Goal: Task Accomplishment & Management: Complete application form

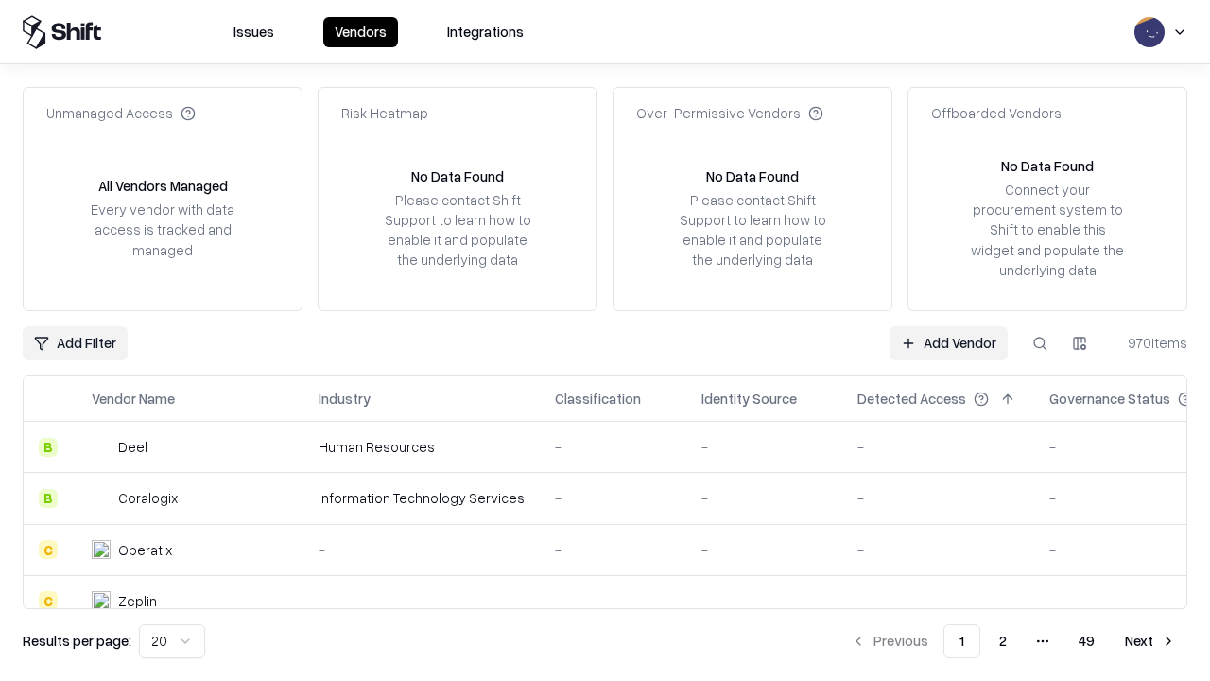
click at [948, 342] on link "Add Vendor" at bounding box center [949, 343] width 118 height 34
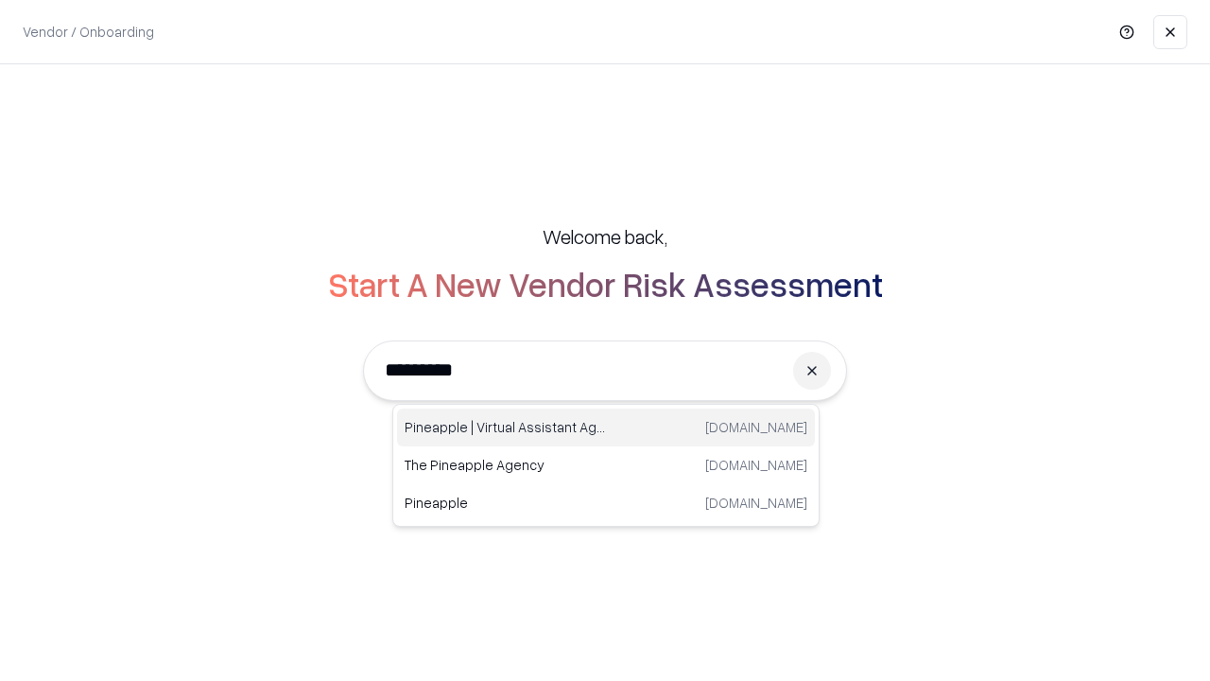
click at [606, 427] on div "Pineapple | Virtual Assistant Agency [DOMAIN_NAME]" at bounding box center [606, 427] width 418 height 38
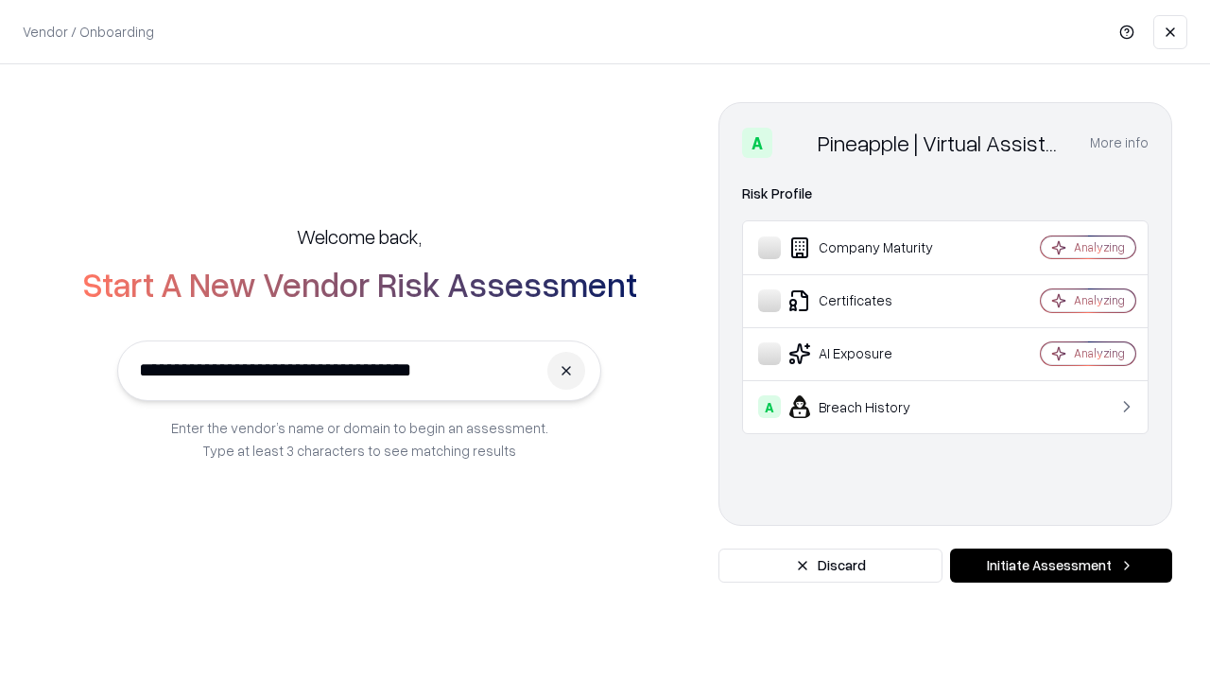
type input "**********"
click at [1061, 565] on button "Initiate Assessment" at bounding box center [1061, 565] width 222 height 34
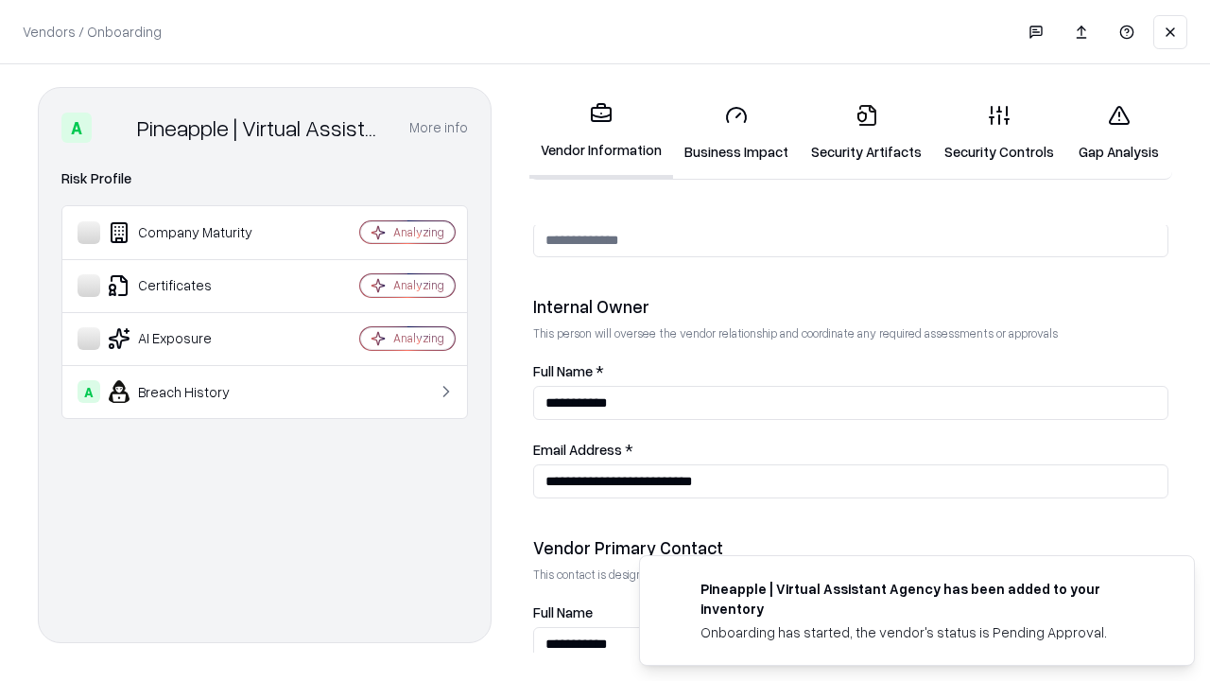
scroll to position [979, 0]
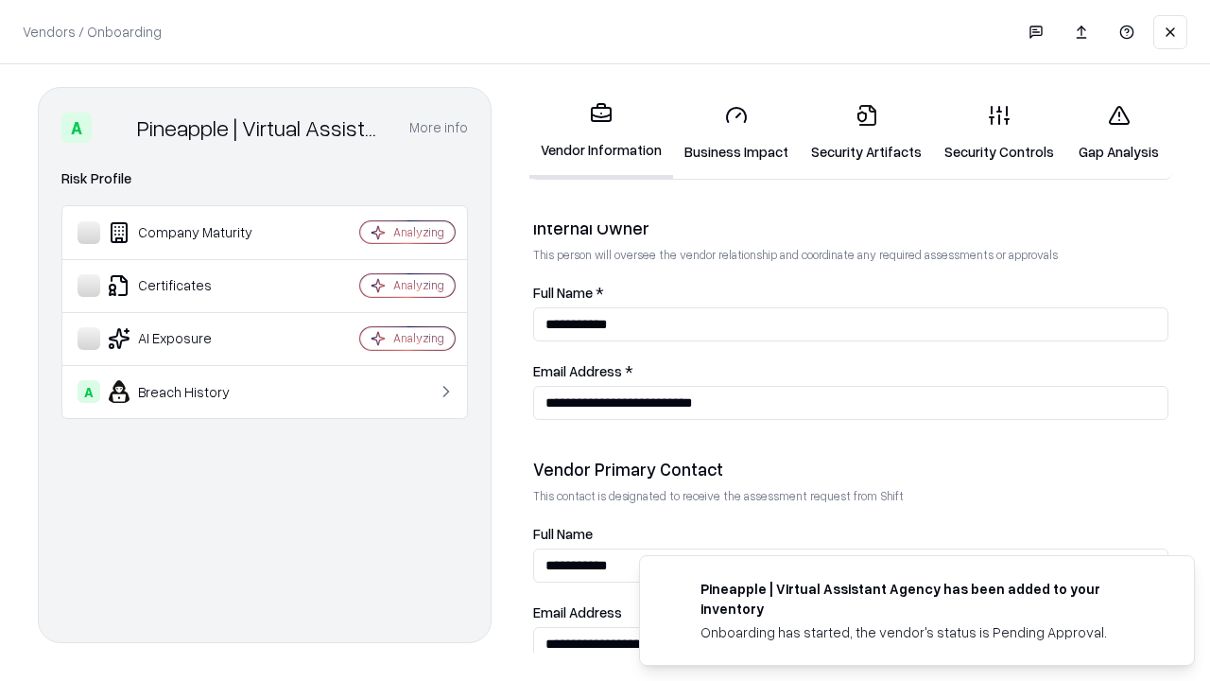
click at [736, 132] on link "Business Impact" at bounding box center [736, 133] width 127 height 88
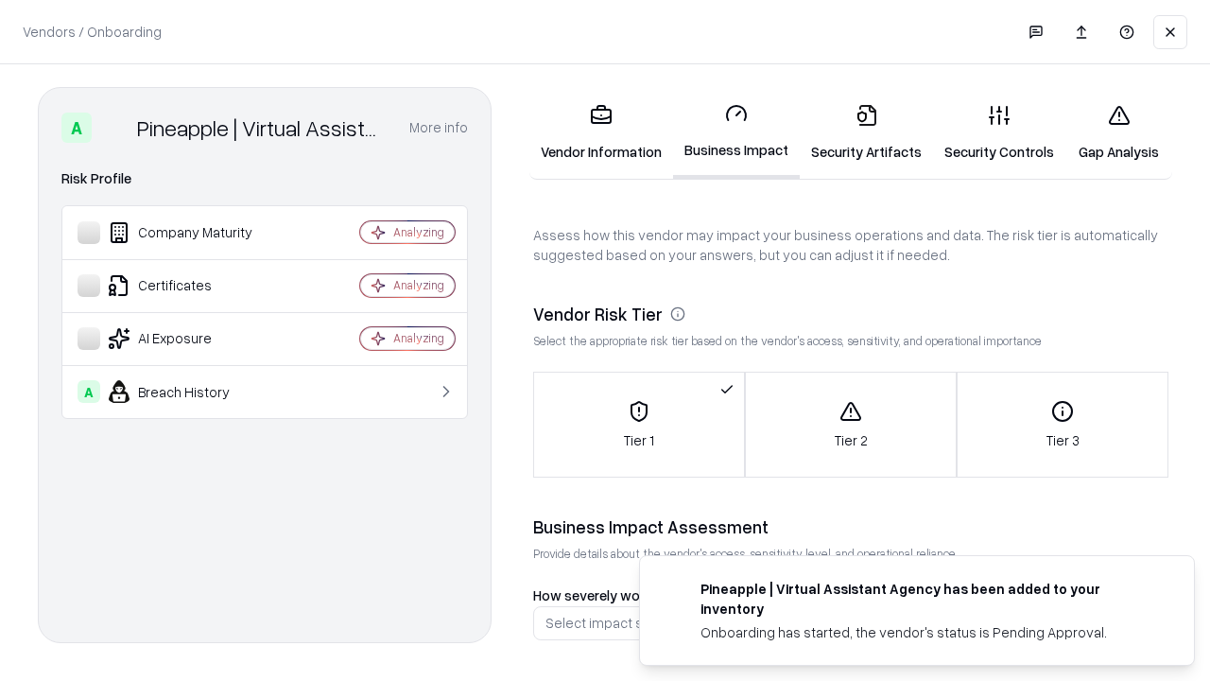
click at [866, 132] on link "Security Artifacts" at bounding box center [866, 133] width 133 height 88
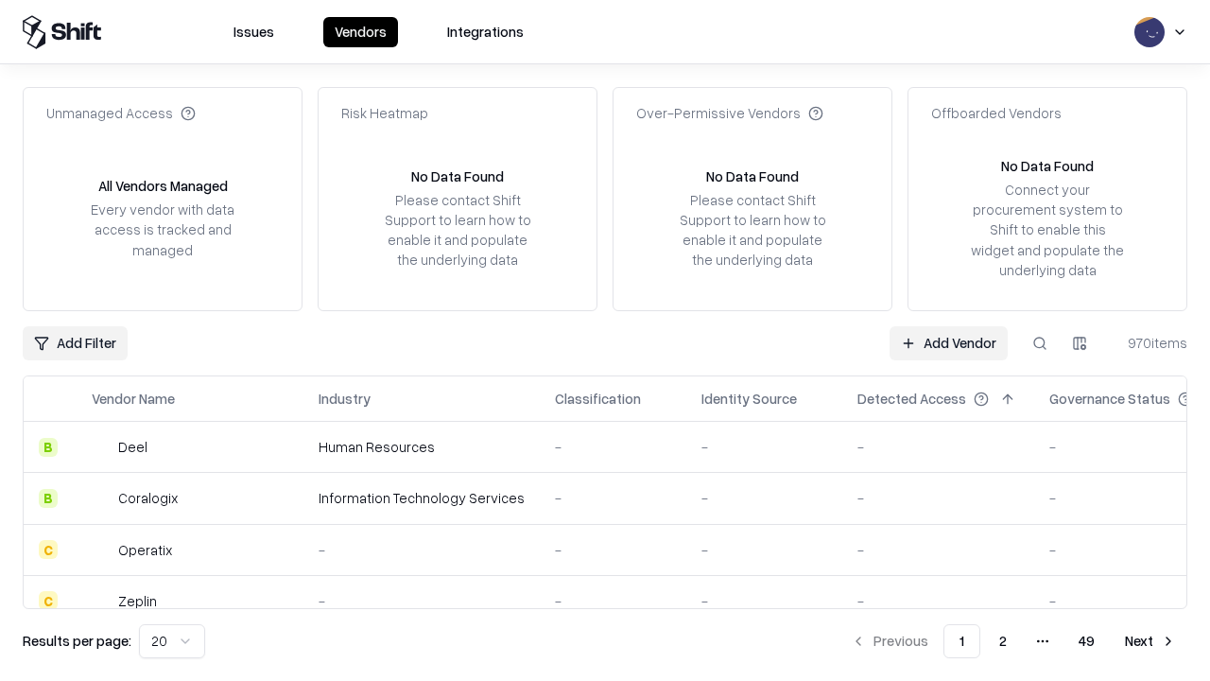
click at [948, 342] on link "Add Vendor" at bounding box center [949, 343] width 118 height 34
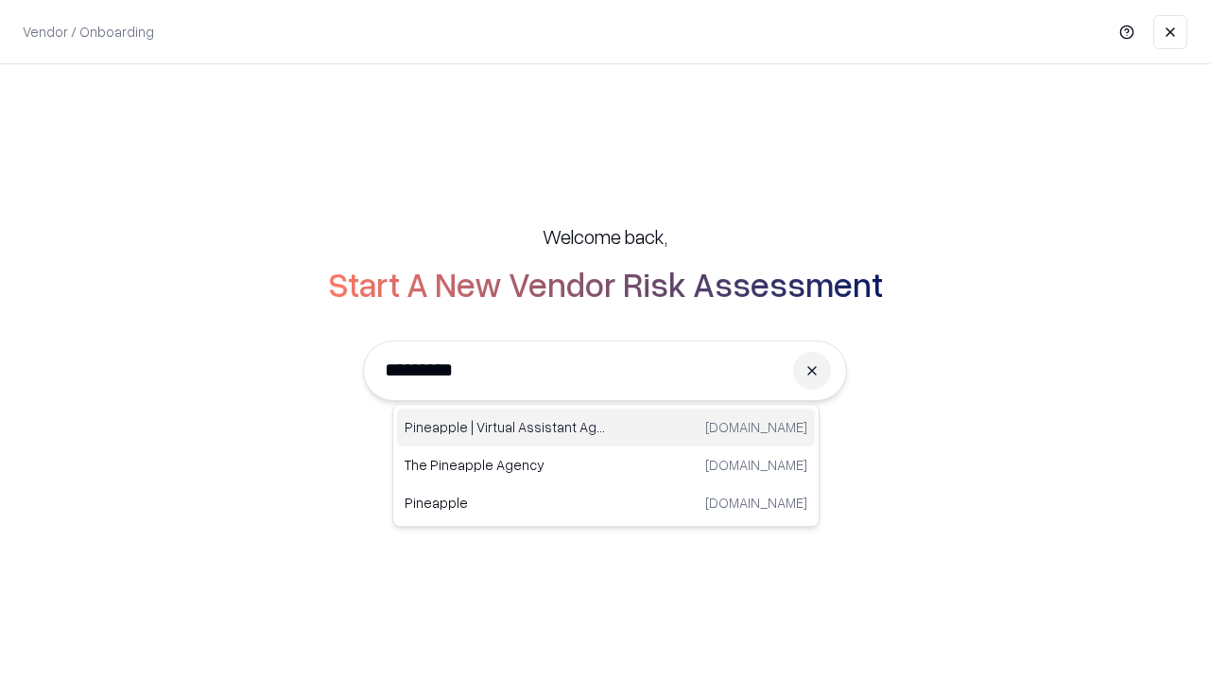
click at [606, 427] on div "Pineapple | Virtual Assistant Agency [DOMAIN_NAME]" at bounding box center [606, 427] width 418 height 38
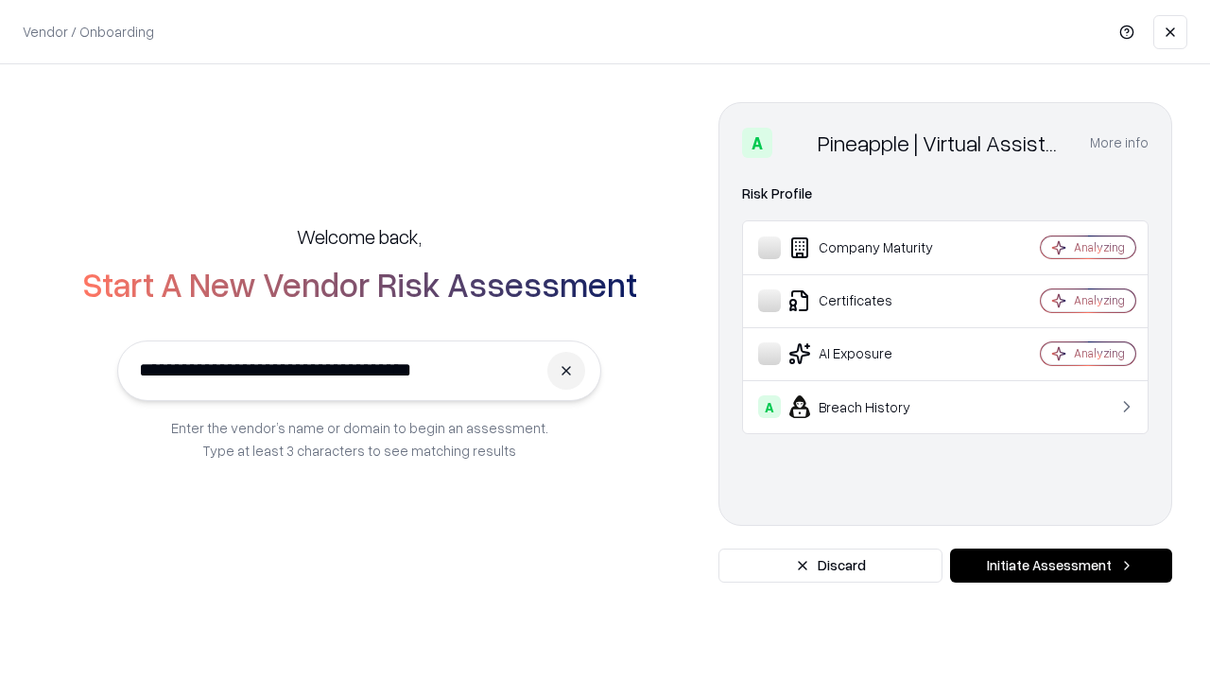
type input "**********"
click at [1061, 565] on button "Initiate Assessment" at bounding box center [1061, 565] width 222 height 34
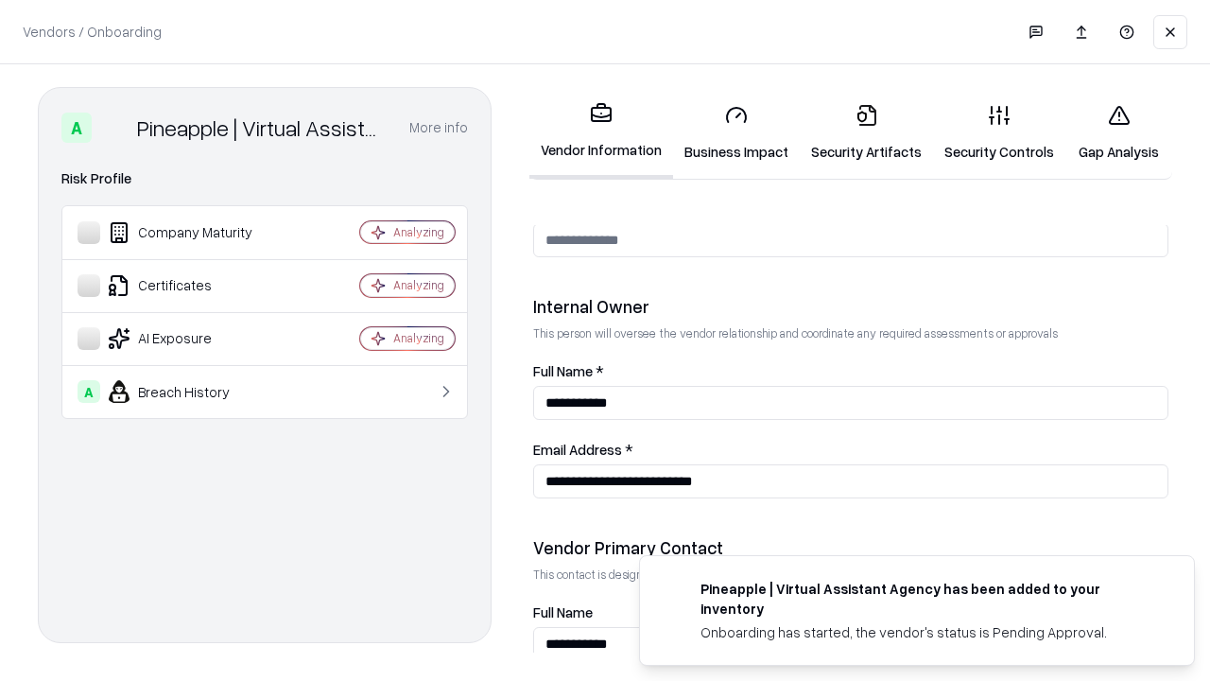
scroll to position [979, 0]
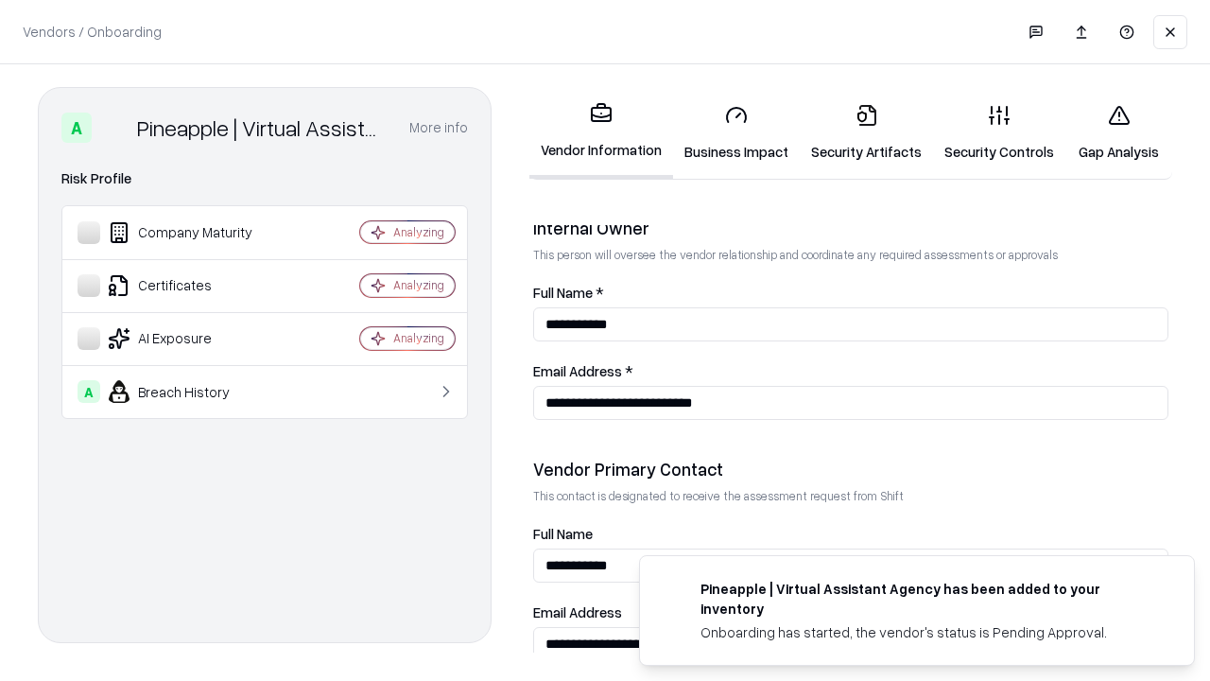
click at [1118, 132] on link "Gap Analysis" at bounding box center [1118, 133] width 107 height 88
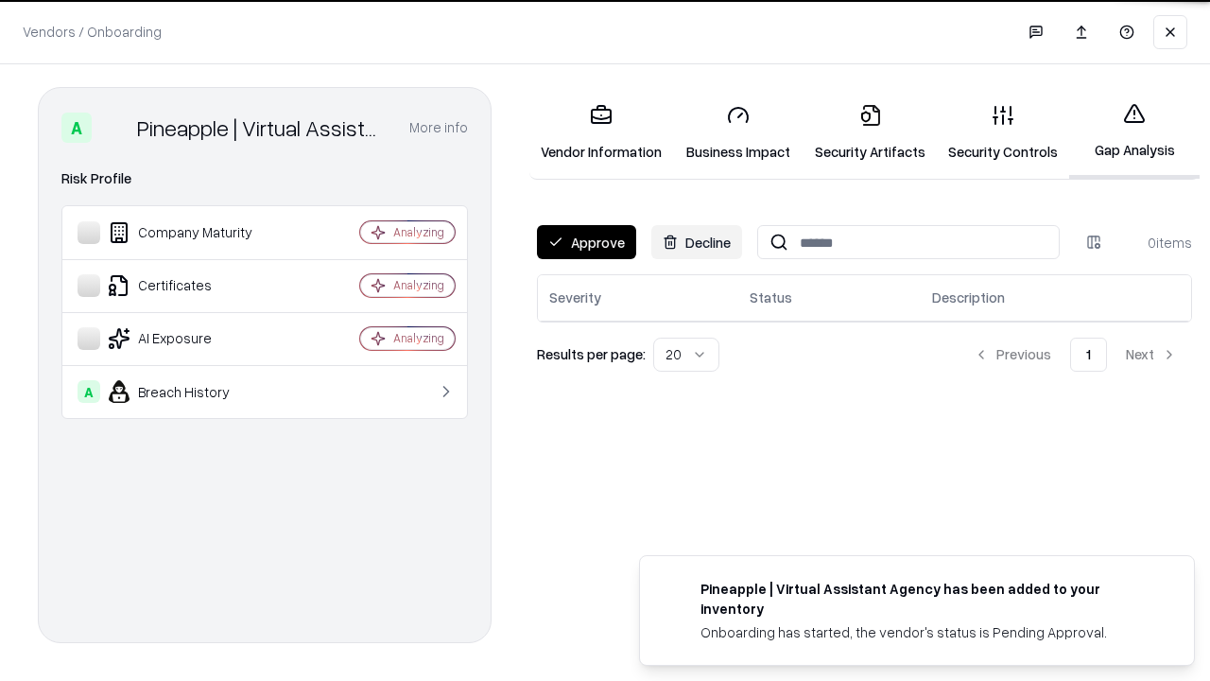
click at [586, 242] on button "Approve" at bounding box center [586, 242] width 99 height 34
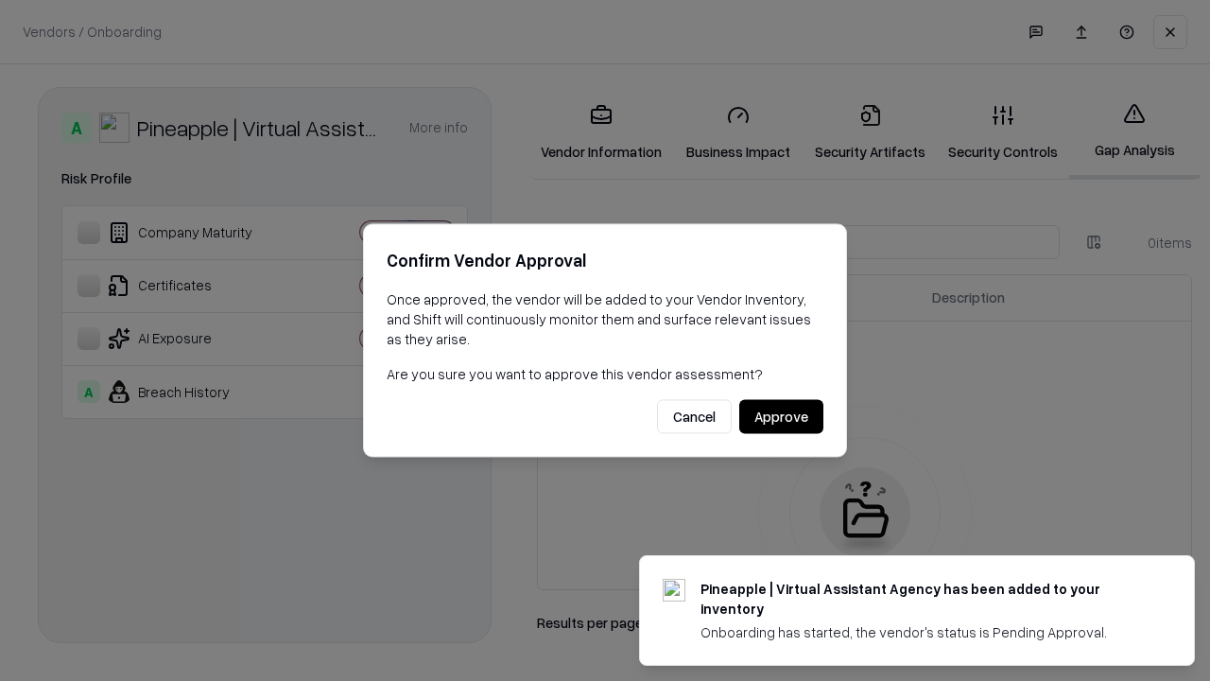
click at [781, 416] on button "Approve" at bounding box center [781, 417] width 84 height 34
